Goal: Task Accomplishment & Management: Use online tool/utility

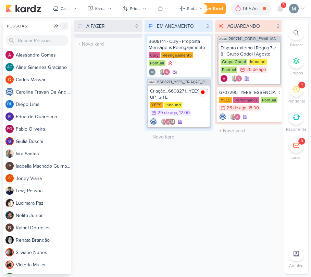
click at [65, 26] on icon at bounding box center [64, 25] width 5 height 5
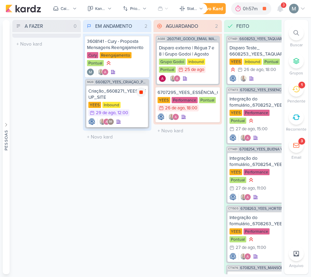
click at [142, 92] on icon at bounding box center [141, 92] width 3 height 3
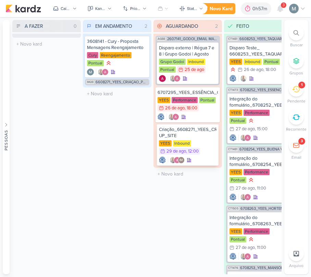
click at [194, 139] on div "Criação_6608271_YEES_CRIAÇAO_POP-UP_SITE" at bounding box center [188, 133] width 58 height 12
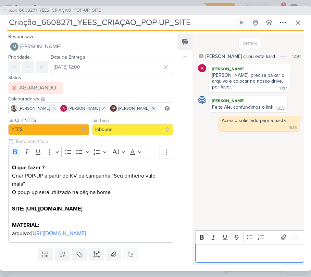
click at [249, 254] on p "Editor editing area: main" at bounding box center [250, 253] width 102 height 8
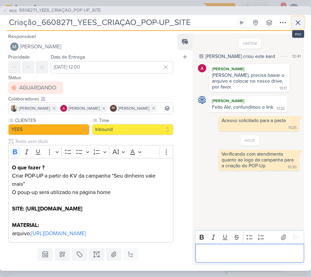
click at [296, 26] on icon at bounding box center [298, 23] width 8 height 8
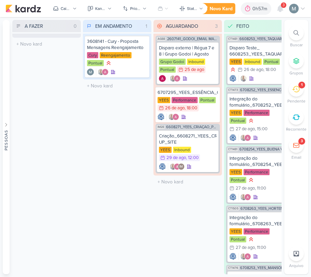
click at [298, 93] on icon at bounding box center [296, 89] width 8 height 8
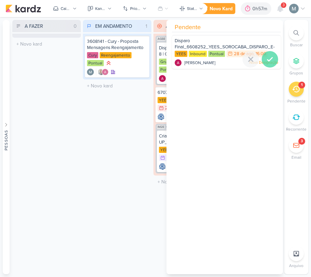
click at [268, 64] on div at bounding box center [270, 59] width 16 height 16
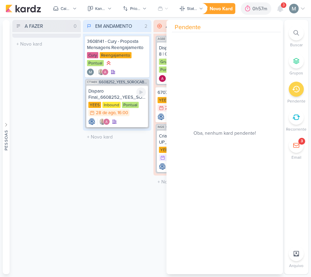
click at [125, 94] on div "Disparo Final_6608252_YEES_SOROCABA_DISPARO_E-MAIL MKT" at bounding box center [117, 94] width 58 height 12
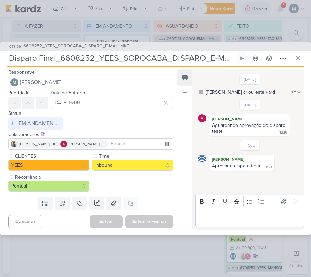
click at [240, 214] on p "Editor editing area: main" at bounding box center [250, 217] width 102 height 8
click at [299, 62] on icon at bounding box center [298, 58] width 8 height 8
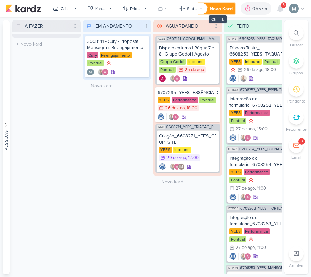
click at [213, 13] on button "Novo Kard" at bounding box center [216, 8] width 38 height 11
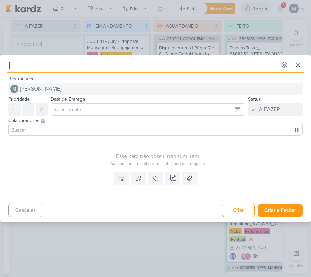
type input "[]"
type input "[Grupo G]"
type input "[Grupo Godoi]"
type input "[Grupo Godoi] Reu"
type input "[Grupo Godoi] Reunião"
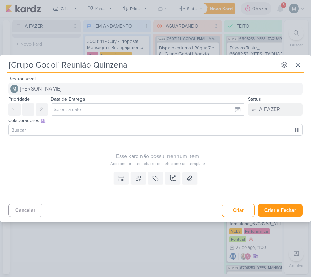
type input "[Grupo Godoi] Reunião Quinzenal"
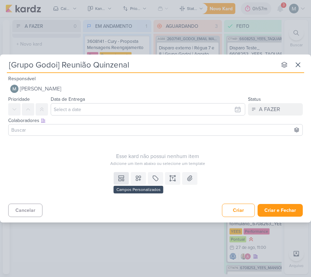
type input "[Grupo Godoi] Reunião Quinzenal"
click at [117, 178] on button at bounding box center [121, 178] width 15 height 12
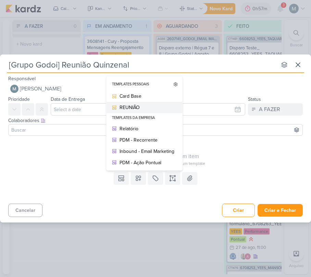
click at [134, 106] on div "REUNIÃO" at bounding box center [147, 107] width 55 height 7
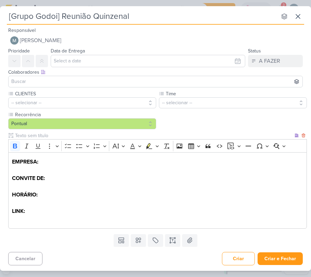
click at [24, 173] on p "EMPRESA: CONVITE DE: HORÁRIO: LINK:" at bounding box center [158, 187] width 292 height 58
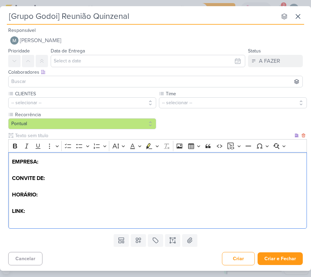
click at [24, 173] on p "EMPRESA: ⁠⁠⁠⁠⁠⁠⁠ CONVITE DE: HORÁRIO: LINK:" at bounding box center [158, 187] width 292 height 58
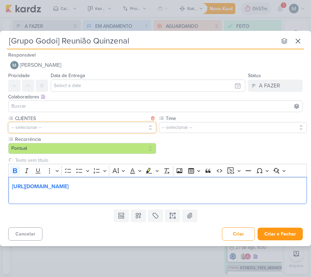
click at [97, 130] on button "-- selecionar --" at bounding box center [82, 127] width 148 height 11
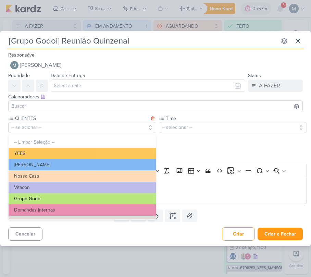
click at [70, 198] on button "Grupo Godoi" at bounding box center [82, 198] width 147 height 11
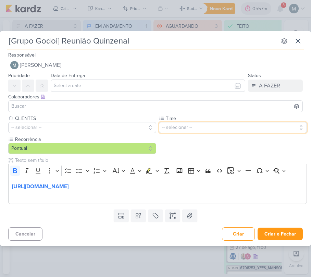
click at [232, 131] on button "-- selecionar --" at bounding box center [233, 127] width 148 height 11
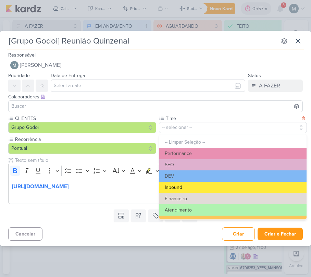
click at [183, 189] on button "Inbound" at bounding box center [232, 187] width 147 height 11
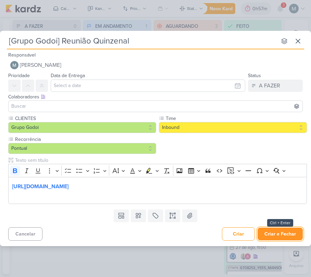
click at [263, 234] on button "Criar e Fechar" at bounding box center [280, 234] width 45 height 13
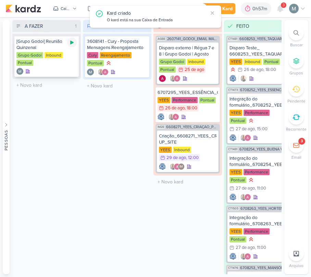
click at [73, 42] on icon at bounding box center [71, 43] width 3 height 4
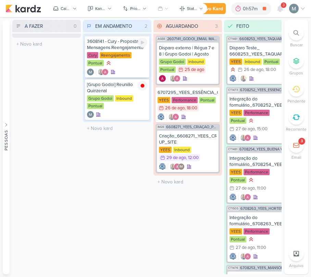
click at [109, 64] on icon at bounding box center [108, 62] width 5 height 5
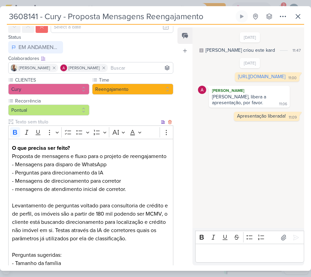
scroll to position [91, 0]
